Goal: Information Seeking & Learning: Learn about a topic

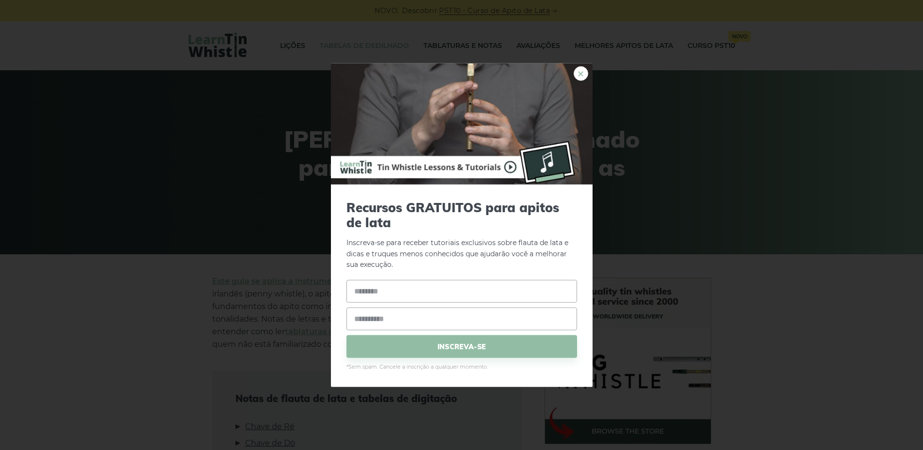
click at [582, 76] on font "×" at bounding box center [581, 73] width 8 height 18
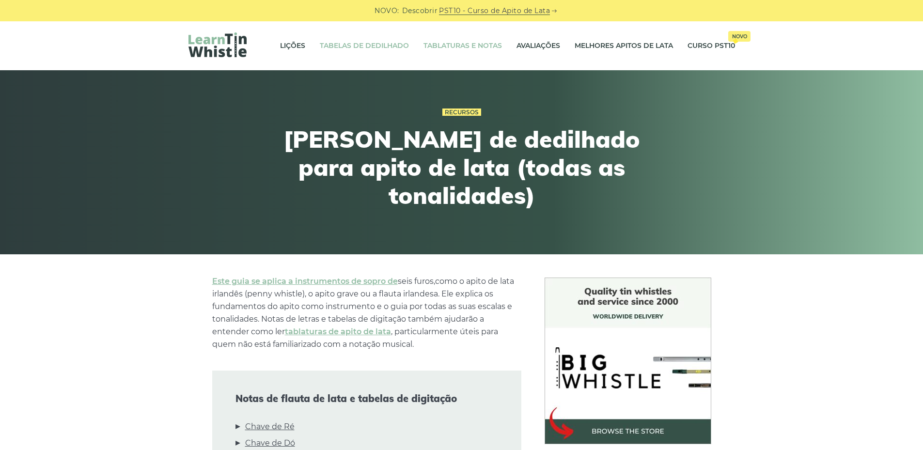
click at [447, 46] on font "Tablaturas e notas" at bounding box center [463, 45] width 79 height 9
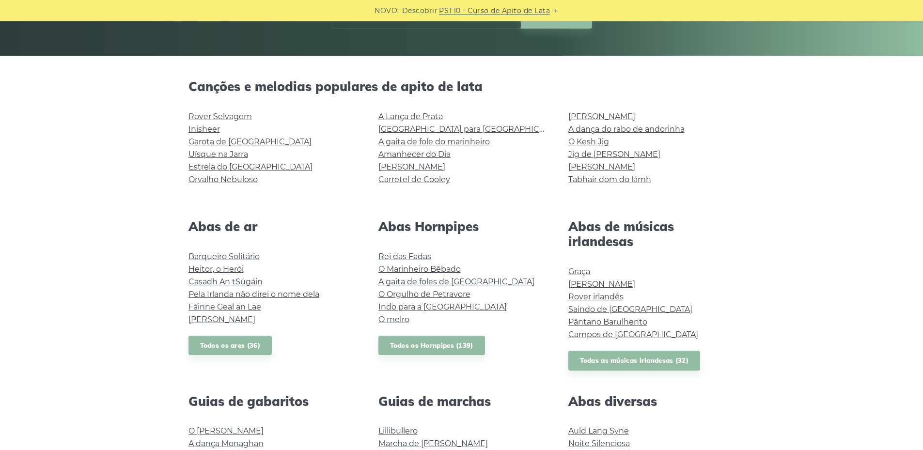
scroll to position [208, 0]
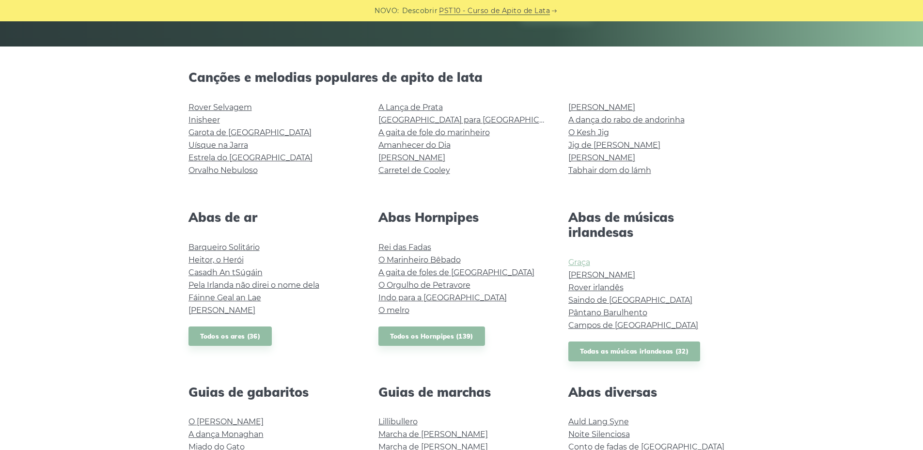
click at [588, 265] on font "Graça" at bounding box center [580, 262] width 22 height 9
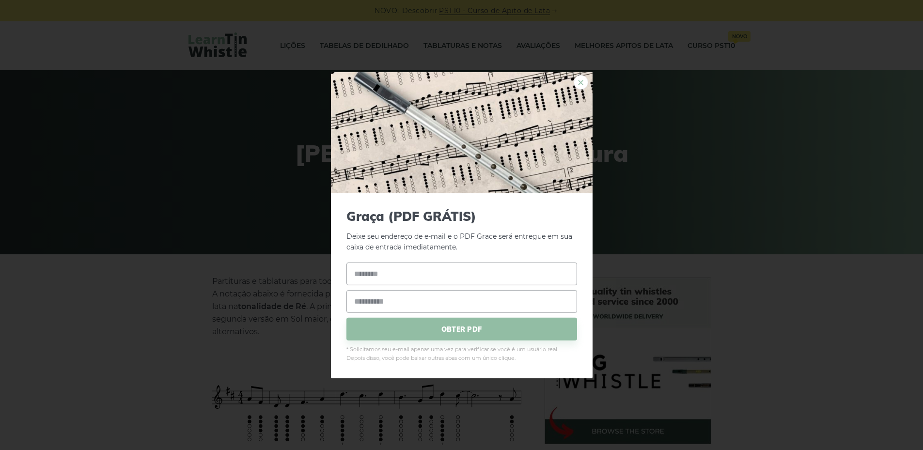
click at [579, 86] on font "×" at bounding box center [581, 82] width 8 height 18
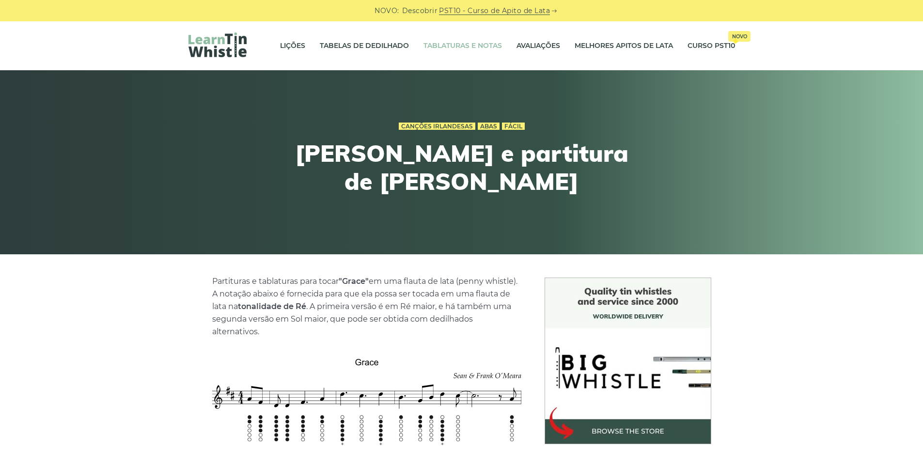
click at [445, 49] on font "Tablaturas e notas" at bounding box center [463, 45] width 79 height 9
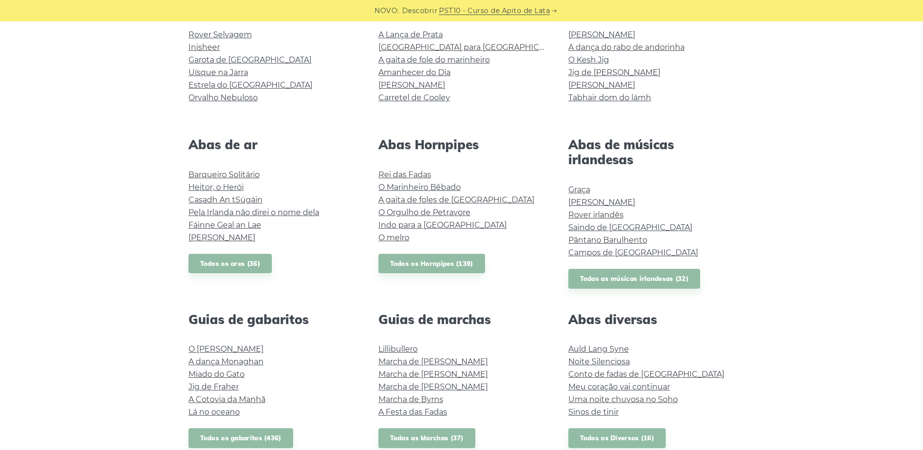
scroll to position [292, 0]
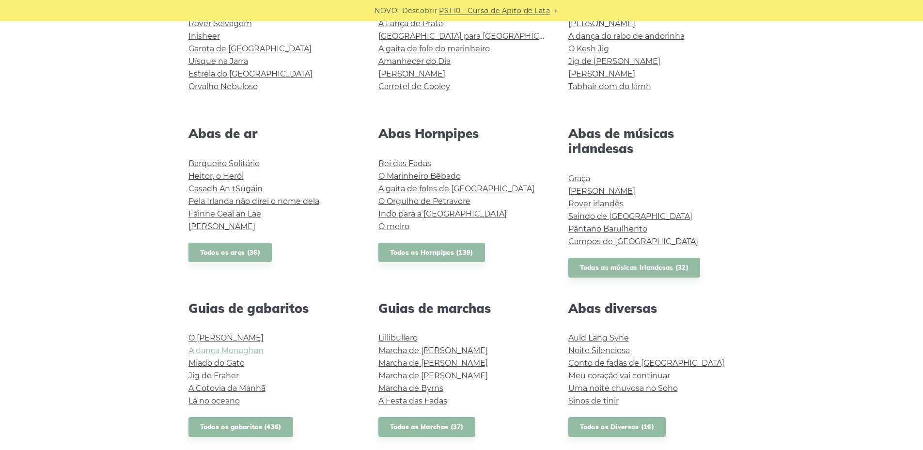
click at [219, 353] on font "A dança Monaghan" at bounding box center [226, 350] width 75 height 9
click at [207, 403] on font "Lá no oceano" at bounding box center [214, 401] width 51 height 9
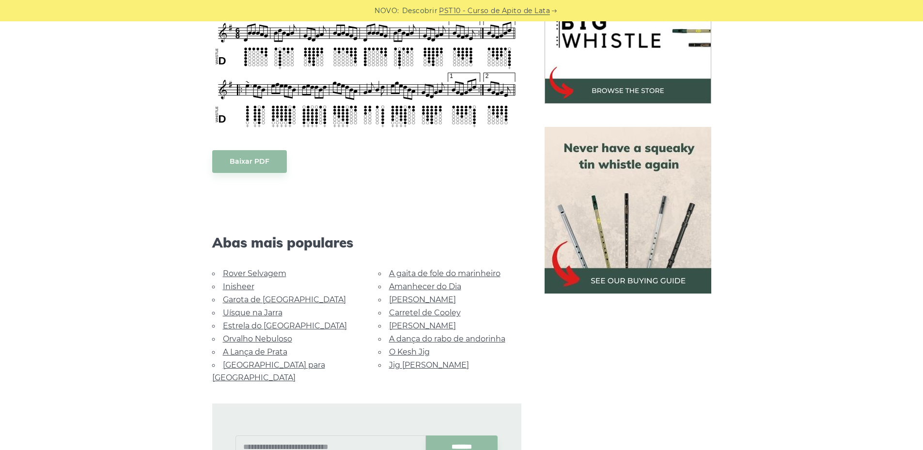
scroll to position [358, 0]
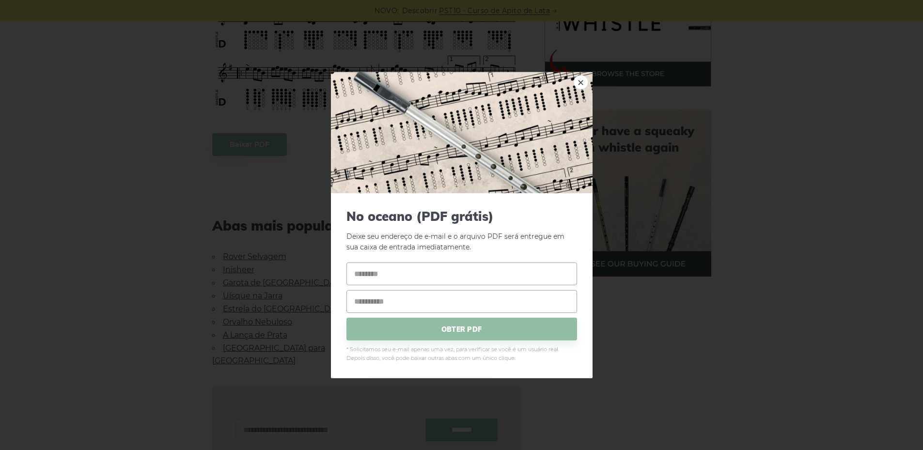
click at [263, 148] on body "NOVO: Descobrir PST10 - Curso de Apito de Lata Lições Tabelas de dedilhado Tabl…" at bounding box center [461, 347] width 923 height 1411
click at [581, 83] on font "×" at bounding box center [581, 82] width 8 height 18
